Goal: Task Accomplishment & Management: Complete application form

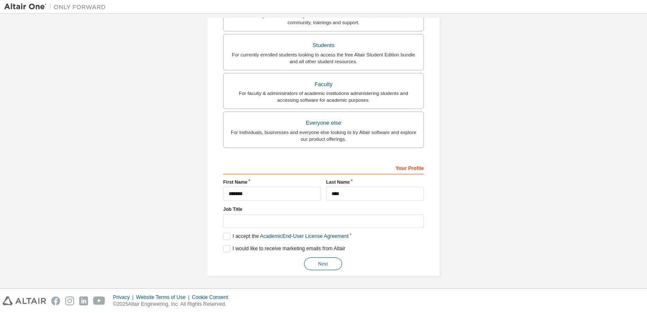
click at [317, 258] on button "Next" at bounding box center [323, 263] width 38 height 13
click at [320, 261] on button "Next" at bounding box center [323, 263] width 38 height 13
click at [323, 262] on button "Next" at bounding box center [323, 263] width 38 height 13
click at [316, 264] on button "Next" at bounding box center [323, 263] width 38 height 13
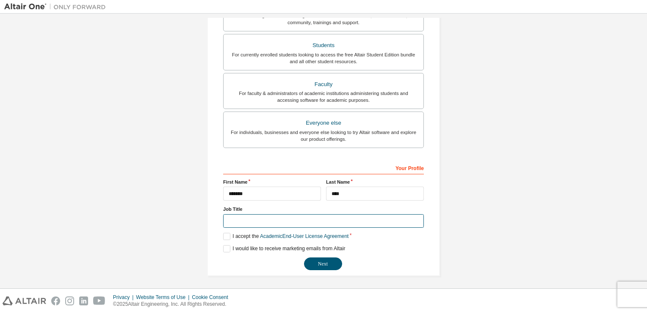
click at [242, 222] on input "text" at bounding box center [323, 221] width 201 height 14
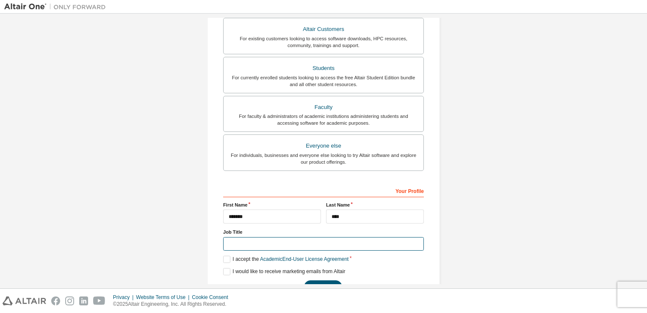
scroll to position [180, 0]
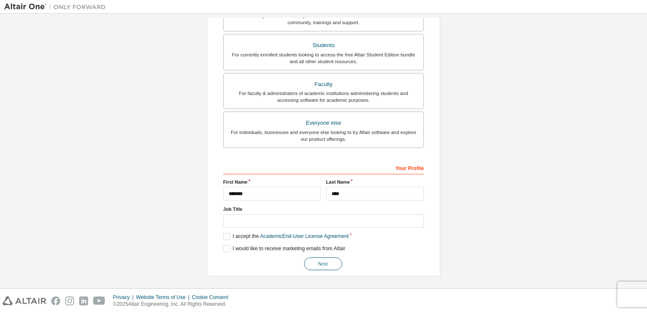
click at [315, 261] on button "Next" at bounding box center [323, 263] width 38 height 13
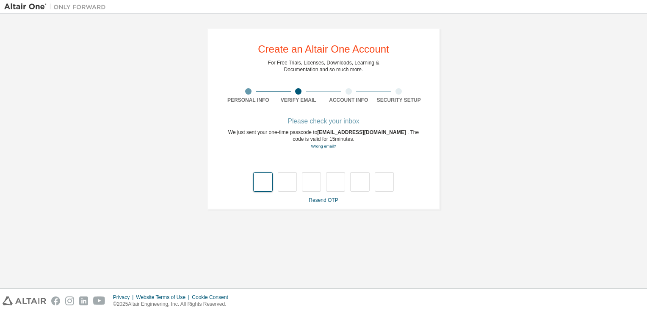
type input "*"
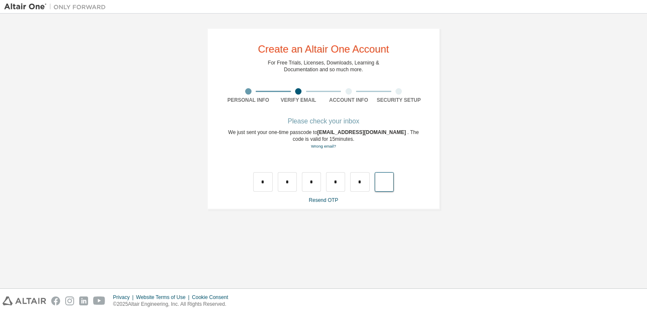
type input "*"
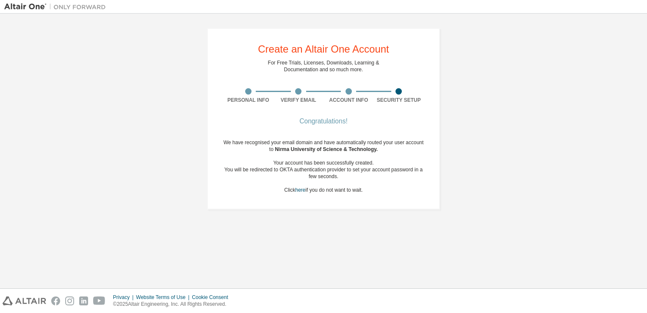
click at [32, 9] on img at bounding box center [57, 7] width 106 height 8
